Goal: Transaction & Acquisition: Purchase product/service

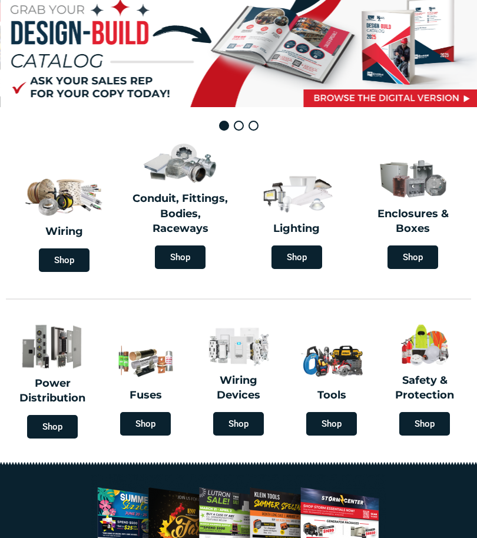
type input "[GEOGRAPHIC_DATA], [STREET_ADDRESS]"
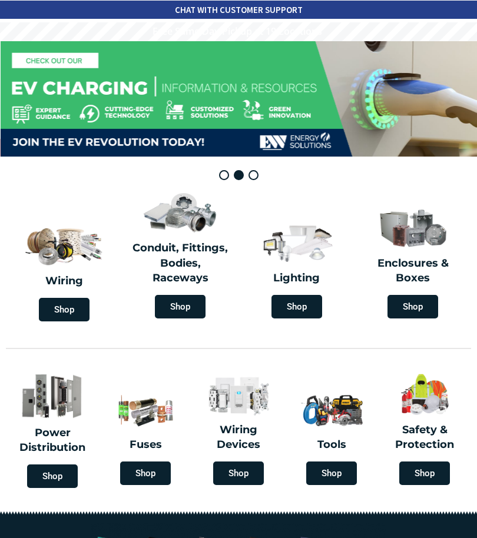
click at [298, 258] on img at bounding box center [296, 242] width 79 height 46
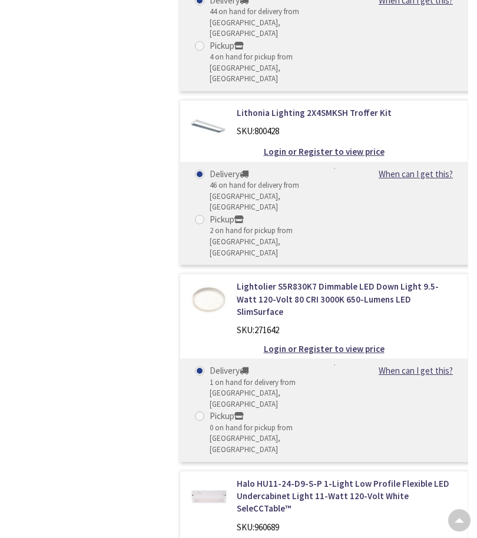
scroll to position [39685, 0]
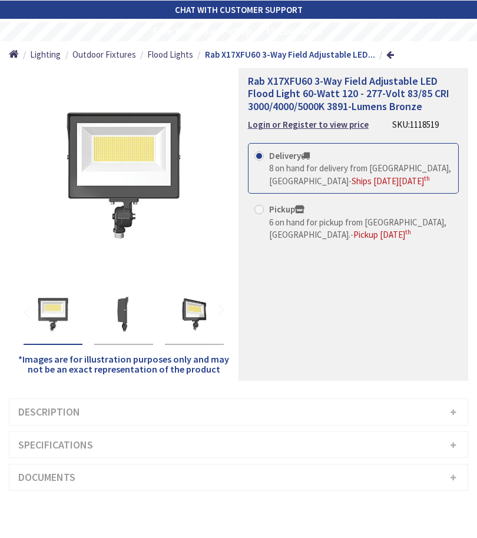
click at [290, 212] on strong "Pickup" at bounding box center [286, 209] width 35 height 11
click at [265, 212] on input "Pickup 6 on hand for pickup from Stamford, CT. - Pickup Monday, September 8 th" at bounding box center [261, 209] width 8 height 8
radio input "true"
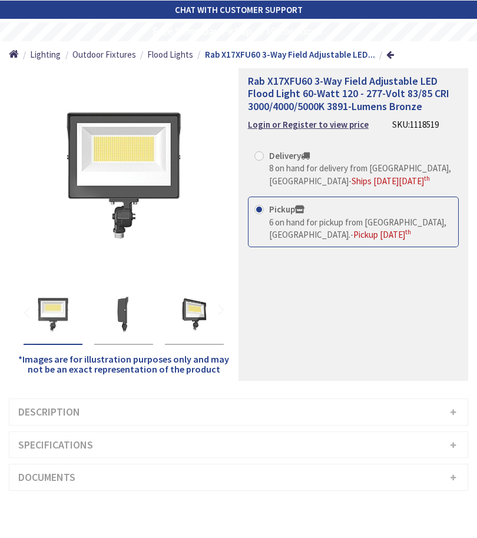
click at [309, 162] on span "8 on hand for delivery from Middletown, CT" at bounding box center [360, 174] width 182 height 24
click at [265, 159] on input "Delivery 8 on hand for delivery from Middletown, CT - Ships on Monday, Septembe…" at bounding box center [261, 156] width 8 height 8
radio input "true"
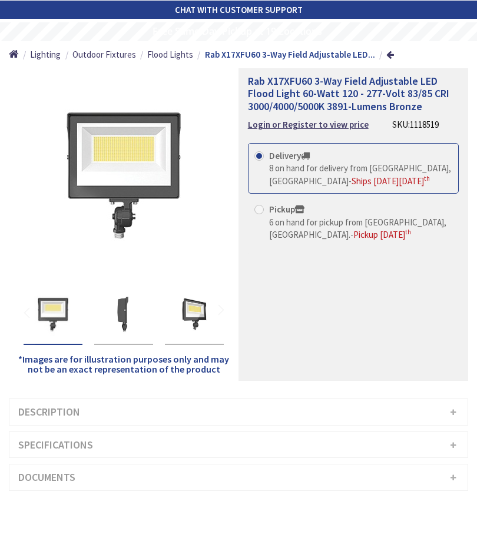
click at [329, 120] on strong "Login or Register to view price" at bounding box center [308, 124] width 121 height 11
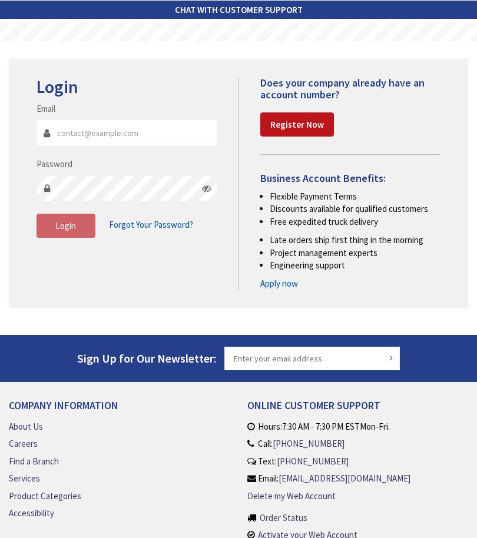
click at [301, 123] on strong "Register Now" at bounding box center [297, 124] width 54 height 11
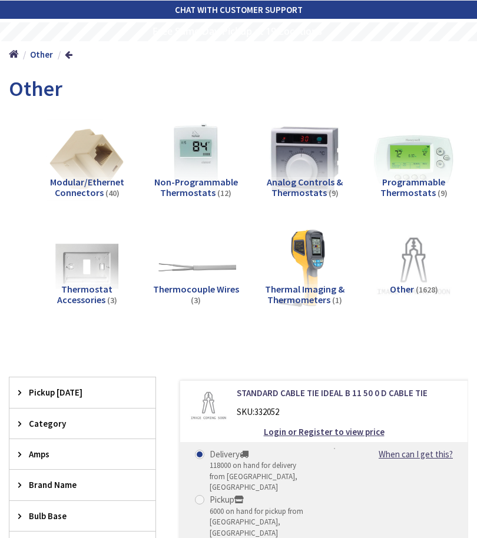
click at [406, 261] on img at bounding box center [413, 266] width 81 height 81
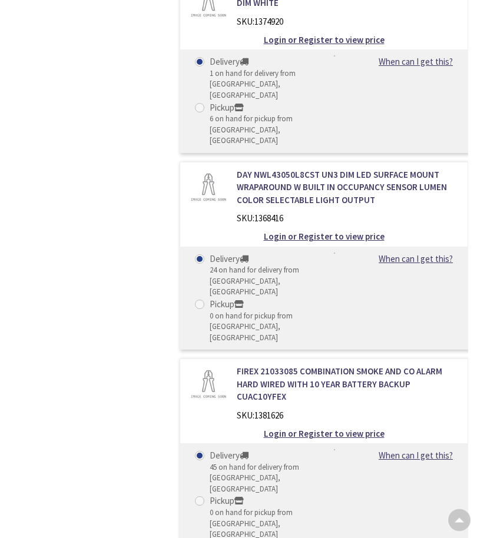
scroll to position [36389, 0]
